Goal: Task Accomplishment & Management: Use online tool/utility

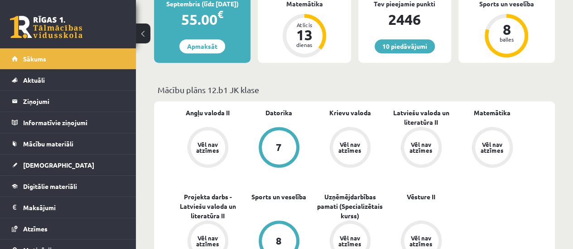
scroll to position [205, 0]
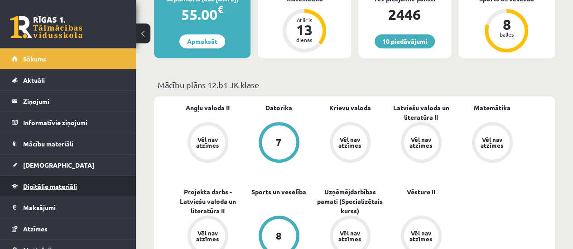
click at [78, 189] on link "Digitālie materiāli" at bounding box center [68, 186] width 113 height 21
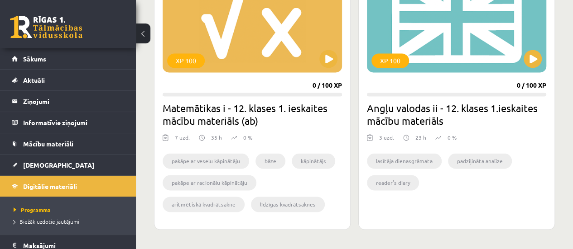
scroll to position [606, 0]
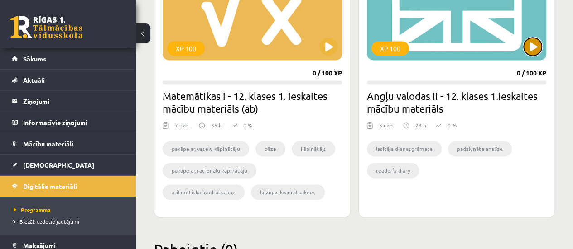
click at [532, 40] on button at bounding box center [532, 47] width 18 height 18
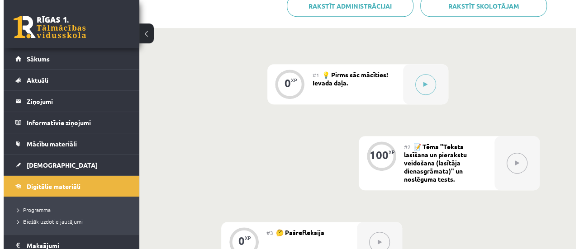
scroll to position [201, 0]
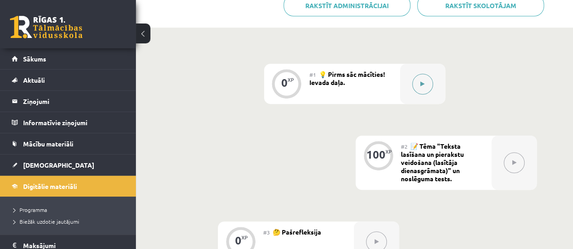
click at [421, 81] on icon at bounding box center [422, 83] width 4 height 5
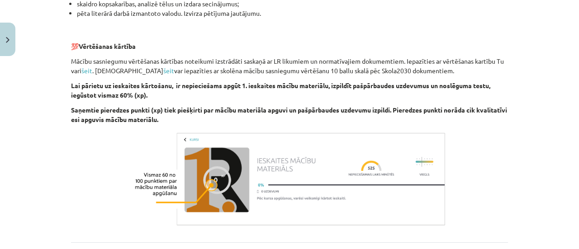
scroll to position [703, 0]
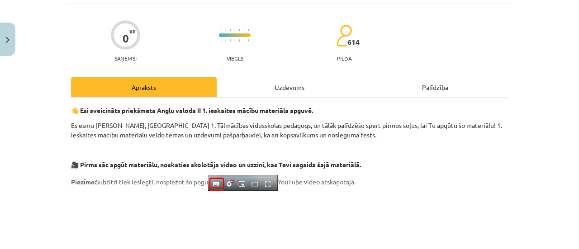
click at [288, 82] on div "Uzdevums" at bounding box center [290, 87] width 146 height 20
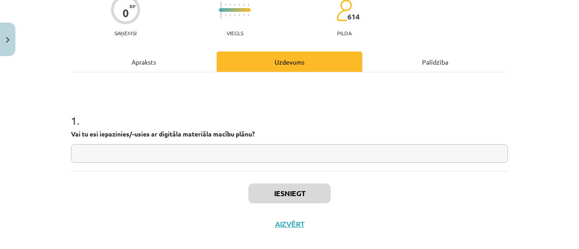
scroll to position [83, 0]
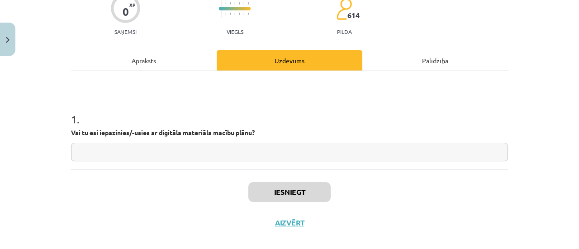
click at [228, 147] on input "text" at bounding box center [289, 152] width 437 height 19
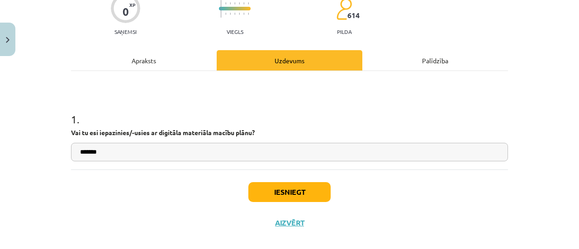
type input "*******"
click at [276, 189] on button "Iesniegt" at bounding box center [289, 192] width 82 height 20
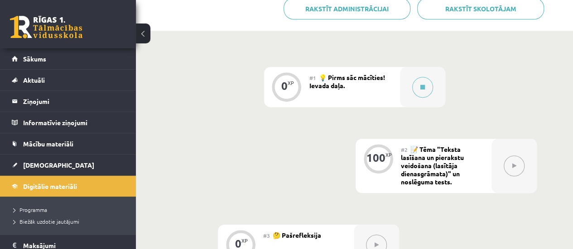
scroll to position [207, 0]
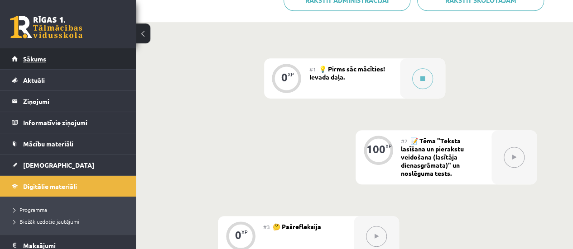
click at [84, 50] on link "Sākums" at bounding box center [68, 58] width 113 height 21
